Goal: Entertainment & Leisure: Consume media (video, audio)

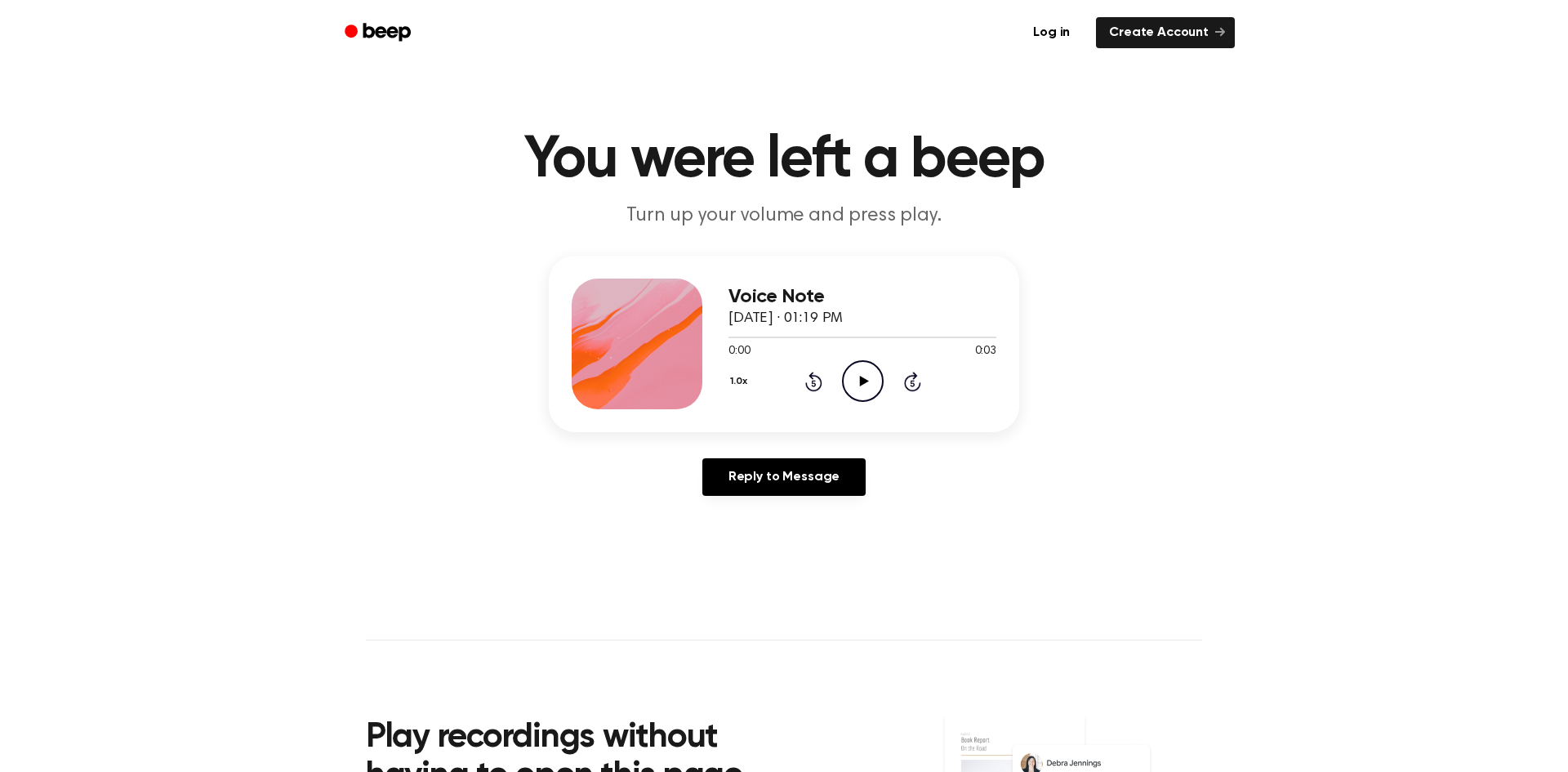
click at [864, 378] on icon "Play Audio" at bounding box center [863, 381] width 41 height 41
click at [870, 375] on icon "Play Audio" at bounding box center [863, 381] width 41 height 41
click at [870, 391] on icon "Play Audio" at bounding box center [863, 381] width 41 height 41
click at [878, 382] on icon "Play Audio" at bounding box center [863, 381] width 41 height 41
click at [862, 369] on icon "Play Audio" at bounding box center [863, 381] width 41 height 41
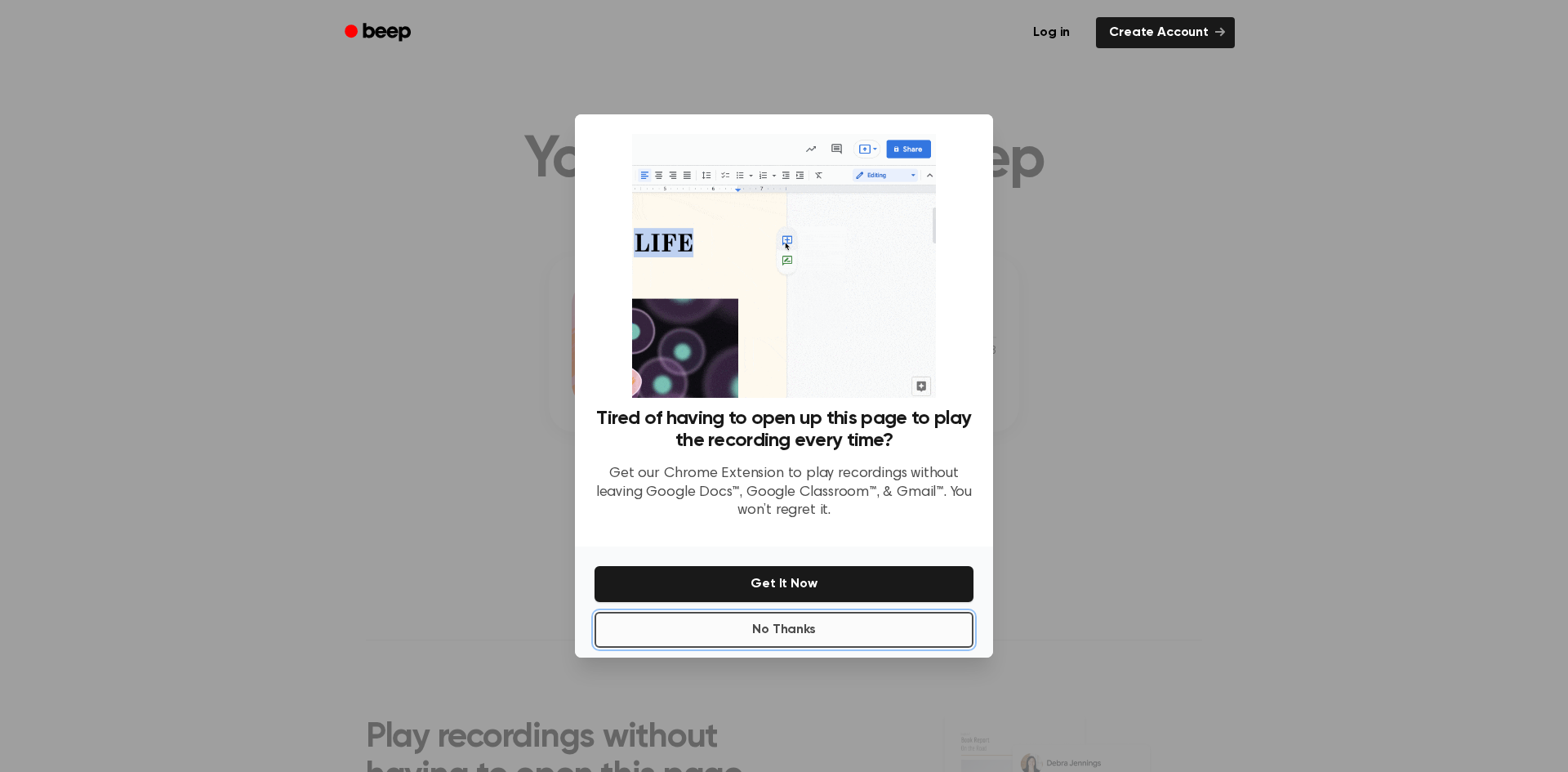
click at [825, 628] on button "No Thanks" at bounding box center [784, 629] width 379 height 36
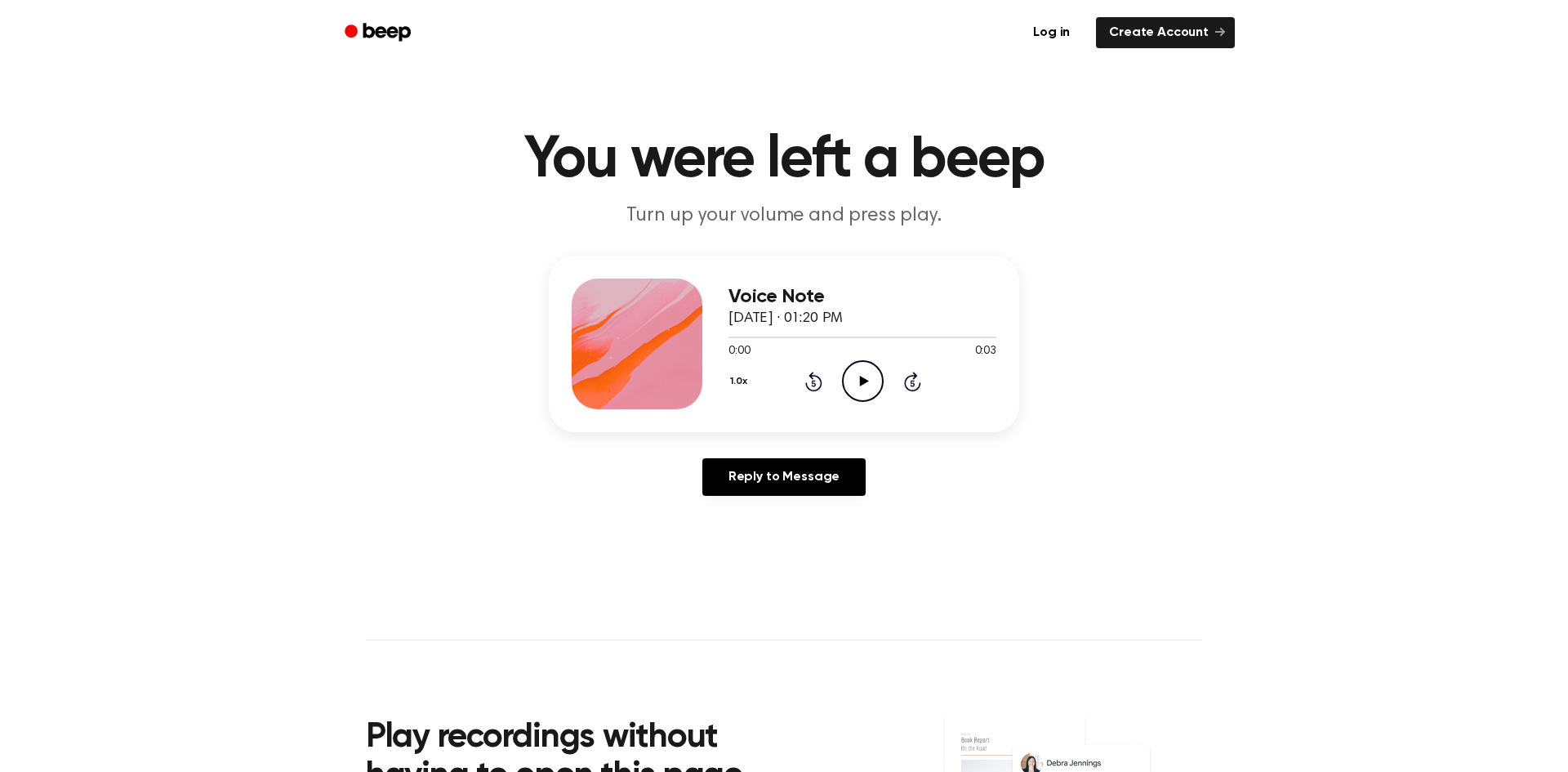
click at [858, 386] on icon "Play Audio" at bounding box center [863, 381] width 41 height 41
click at [876, 384] on icon "Play Audio" at bounding box center [863, 381] width 41 height 41
click at [868, 368] on icon "Play Audio" at bounding box center [863, 381] width 41 height 41
click at [864, 367] on icon "Play Audio" at bounding box center [863, 381] width 41 height 41
click at [853, 394] on icon "Play Audio" at bounding box center [863, 381] width 41 height 41
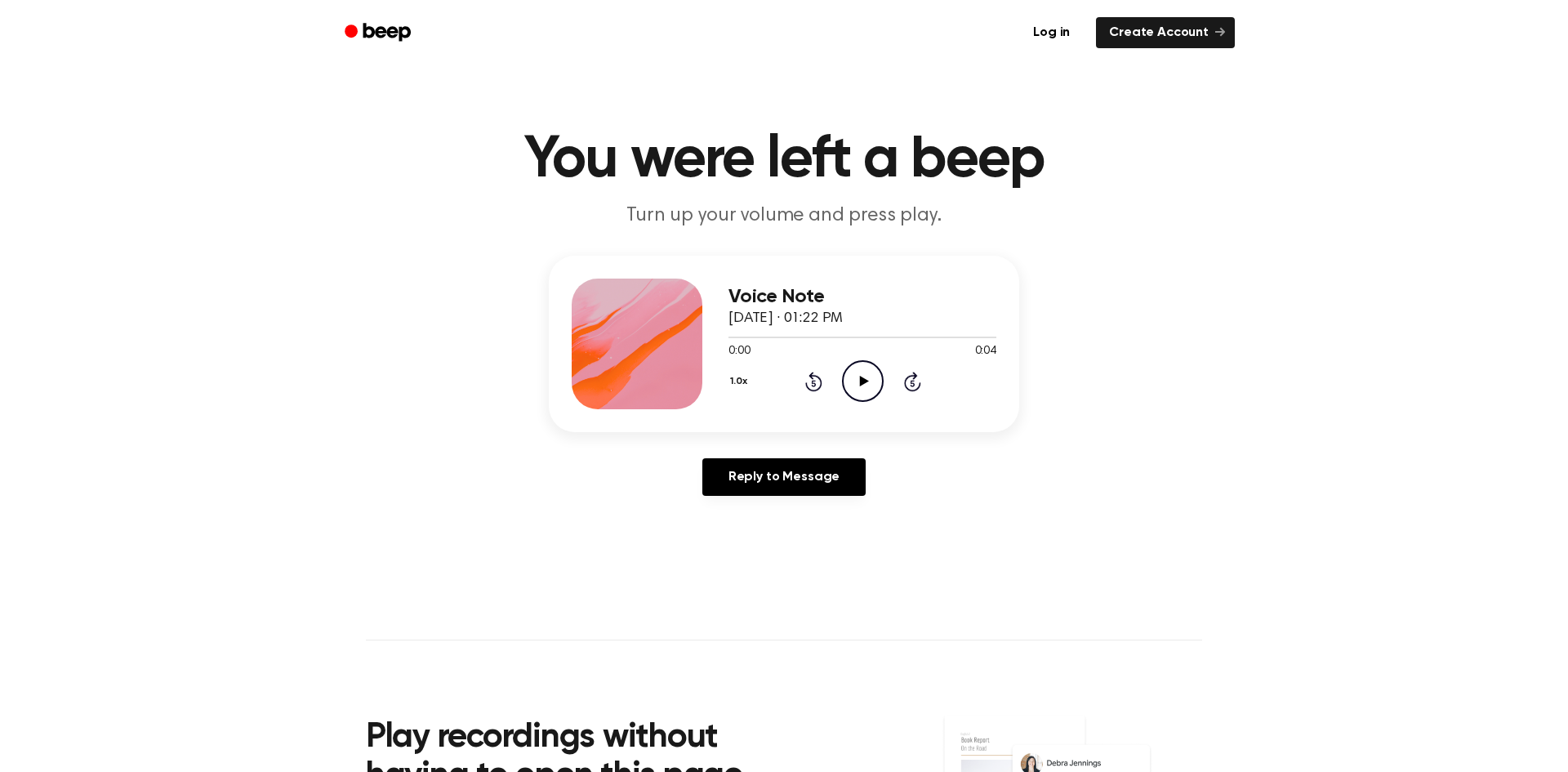
click at [862, 384] on icon at bounding box center [863, 381] width 9 height 11
click at [852, 391] on icon "Play Audio" at bounding box center [863, 381] width 41 height 41
click at [861, 376] on icon at bounding box center [863, 381] width 9 height 11
click at [867, 386] on icon "Play Audio" at bounding box center [863, 381] width 41 height 41
click at [849, 382] on icon "Play Audio" at bounding box center [863, 381] width 41 height 41
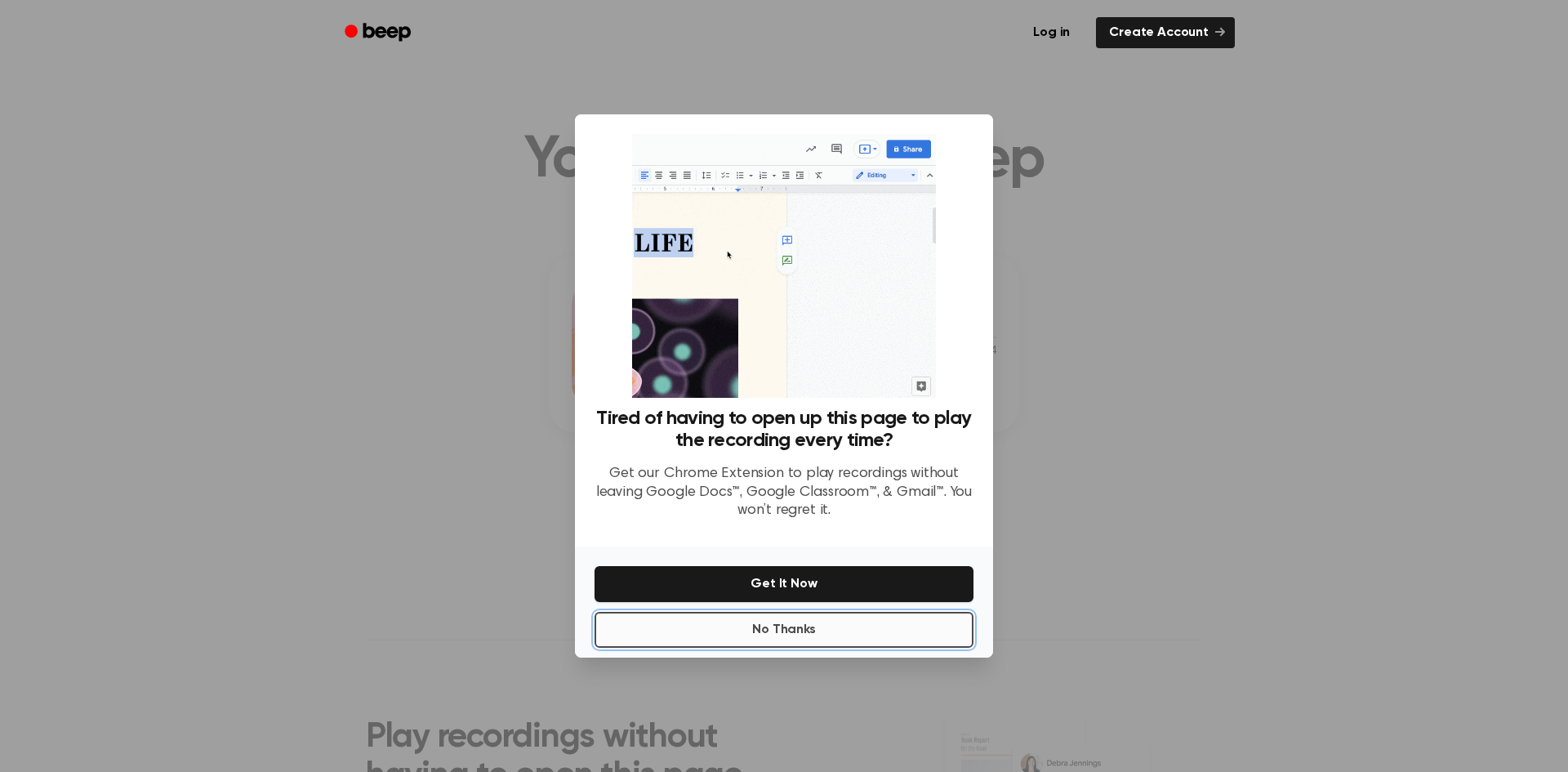
click at [876, 614] on button "No Thanks" at bounding box center [784, 629] width 379 height 36
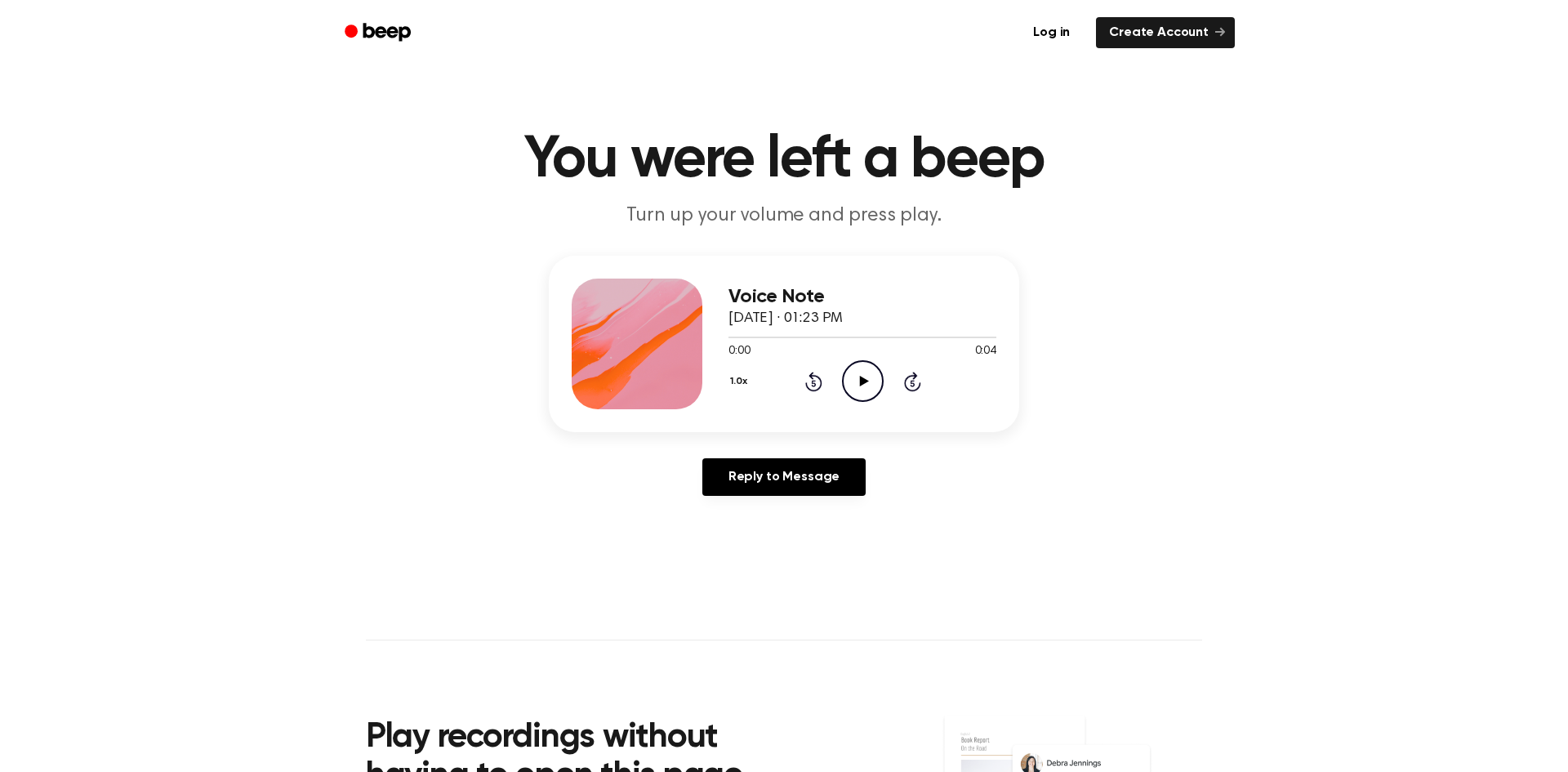
click at [858, 399] on icon "Play Audio" at bounding box center [863, 381] width 41 height 41
click at [852, 385] on icon "Play Audio" at bounding box center [863, 381] width 41 height 41
click at [860, 386] on icon at bounding box center [863, 381] width 9 height 11
click at [860, 388] on icon "Play Audio" at bounding box center [863, 381] width 41 height 41
click at [876, 386] on icon "Play Audio" at bounding box center [863, 381] width 41 height 41
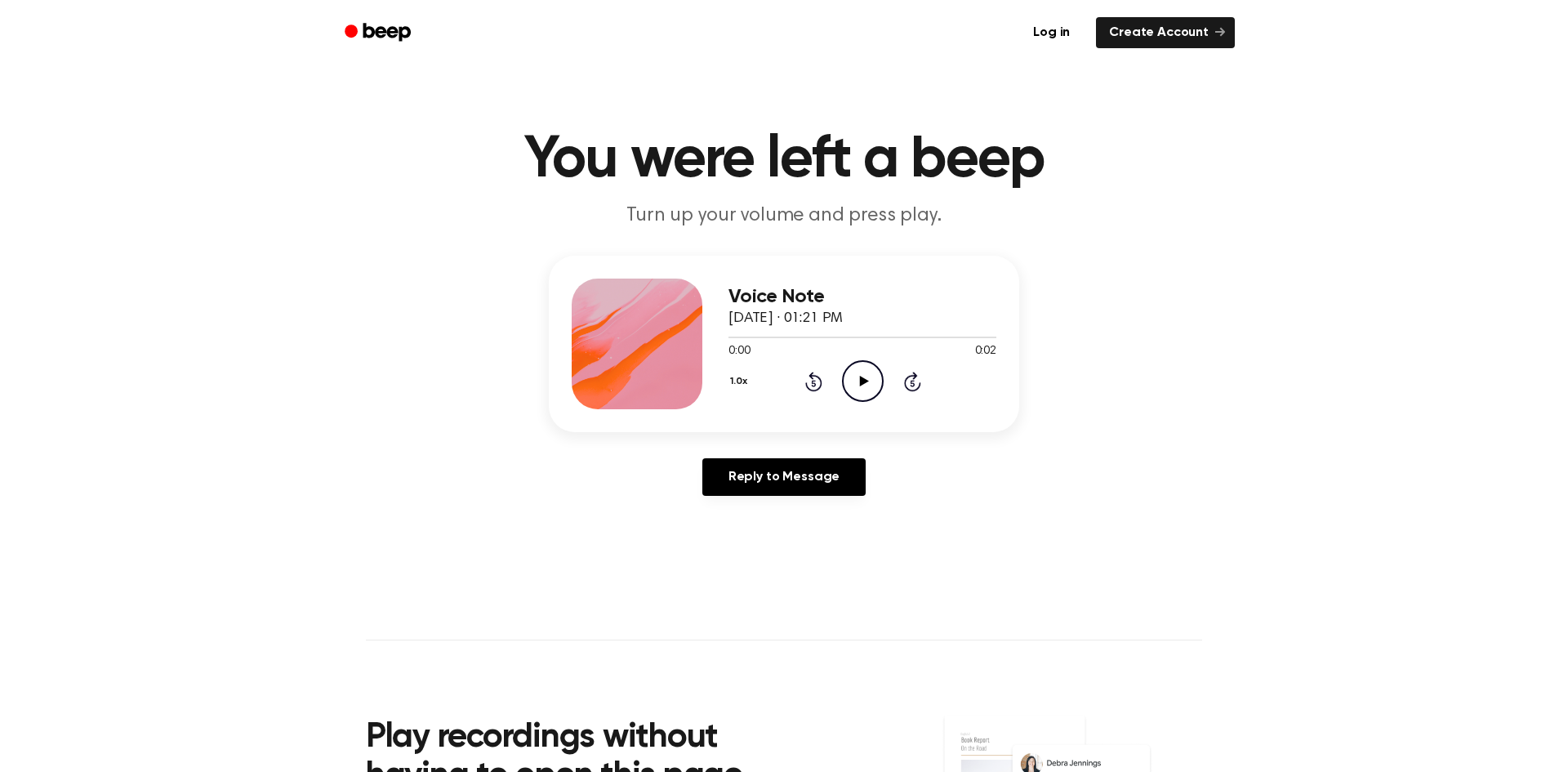
click at [866, 384] on icon "Play Audio" at bounding box center [863, 381] width 41 height 41
click at [868, 389] on icon "Play Audio" at bounding box center [863, 381] width 41 height 41
click at [854, 386] on icon "Play Audio" at bounding box center [863, 381] width 41 height 41
click at [842, 379] on icon "Play Audio" at bounding box center [863, 381] width 41 height 41
click at [870, 367] on icon "Play Audio" at bounding box center [863, 381] width 41 height 41
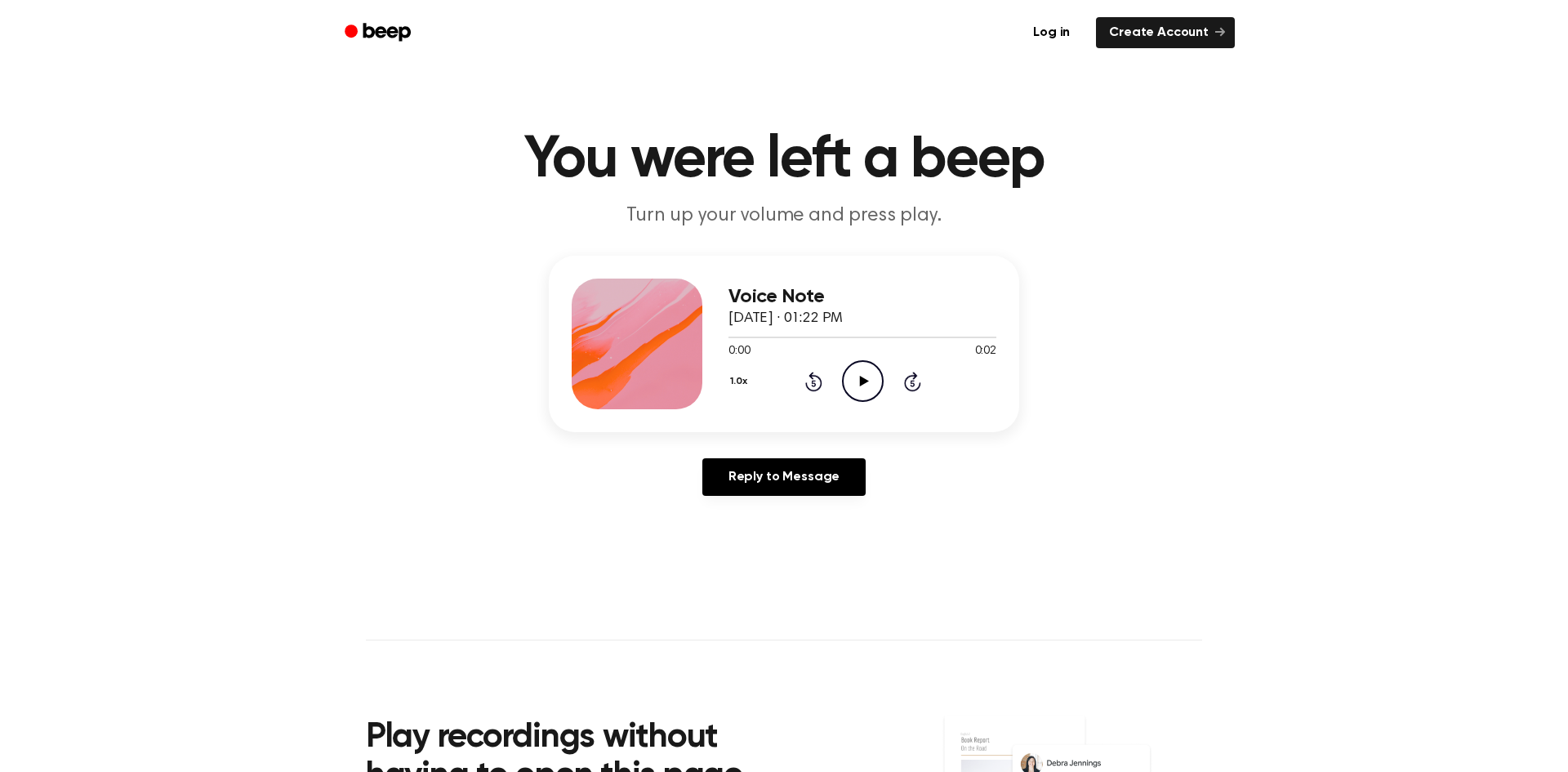
click at [859, 372] on icon "Play Audio" at bounding box center [863, 381] width 41 height 41
click at [860, 374] on icon "Play Audio" at bounding box center [863, 381] width 41 height 41
click at [849, 362] on icon "Play Audio" at bounding box center [863, 381] width 41 height 41
click at [853, 389] on icon "Play Audio" at bounding box center [863, 381] width 41 height 41
